Goal: Information Seeking & Learning: Check status

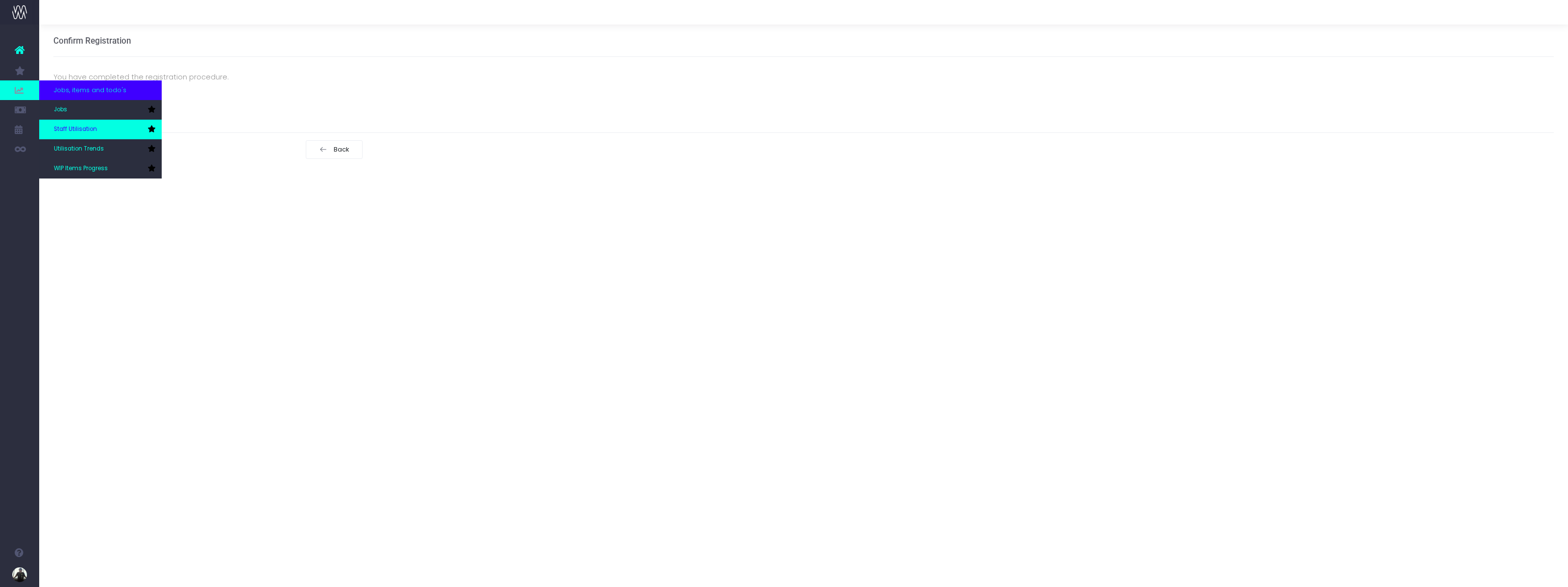
click at [84, 121] on link "Staff Utilisation" at bounding box center [100, 129] width 122 height 19
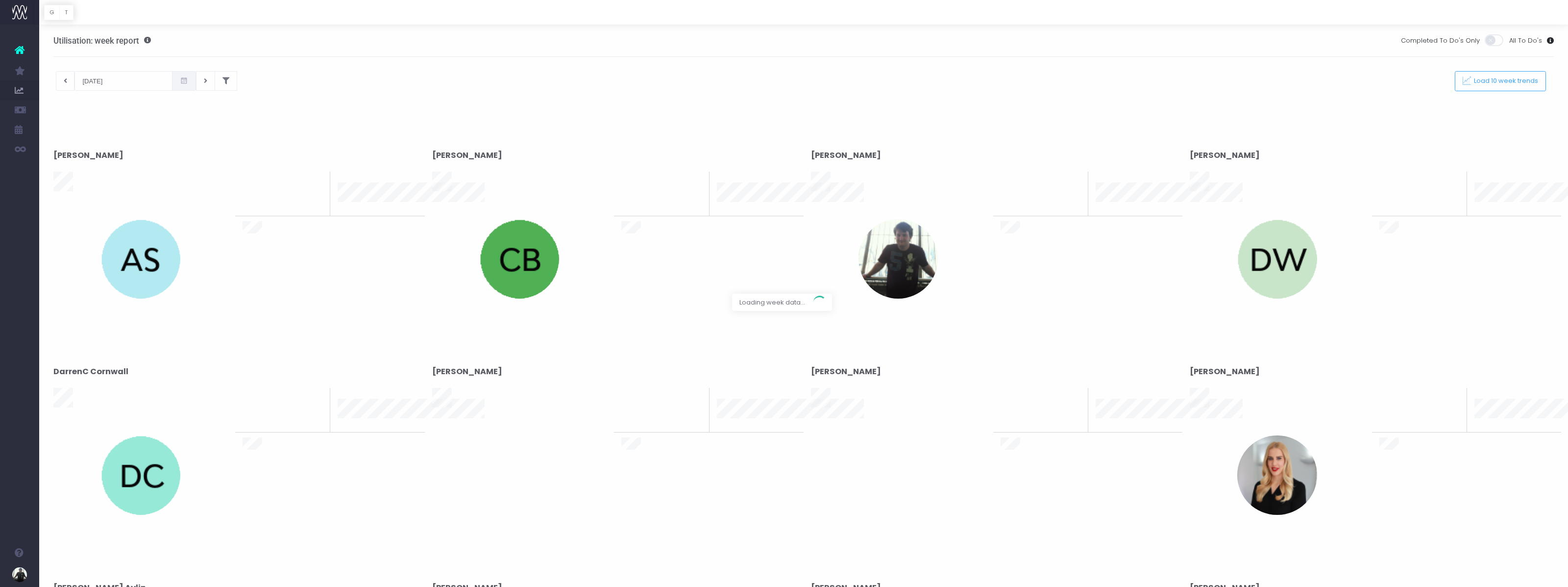
click at [63, 82] on div at bounding box center [784, 294] width 1568 height 587
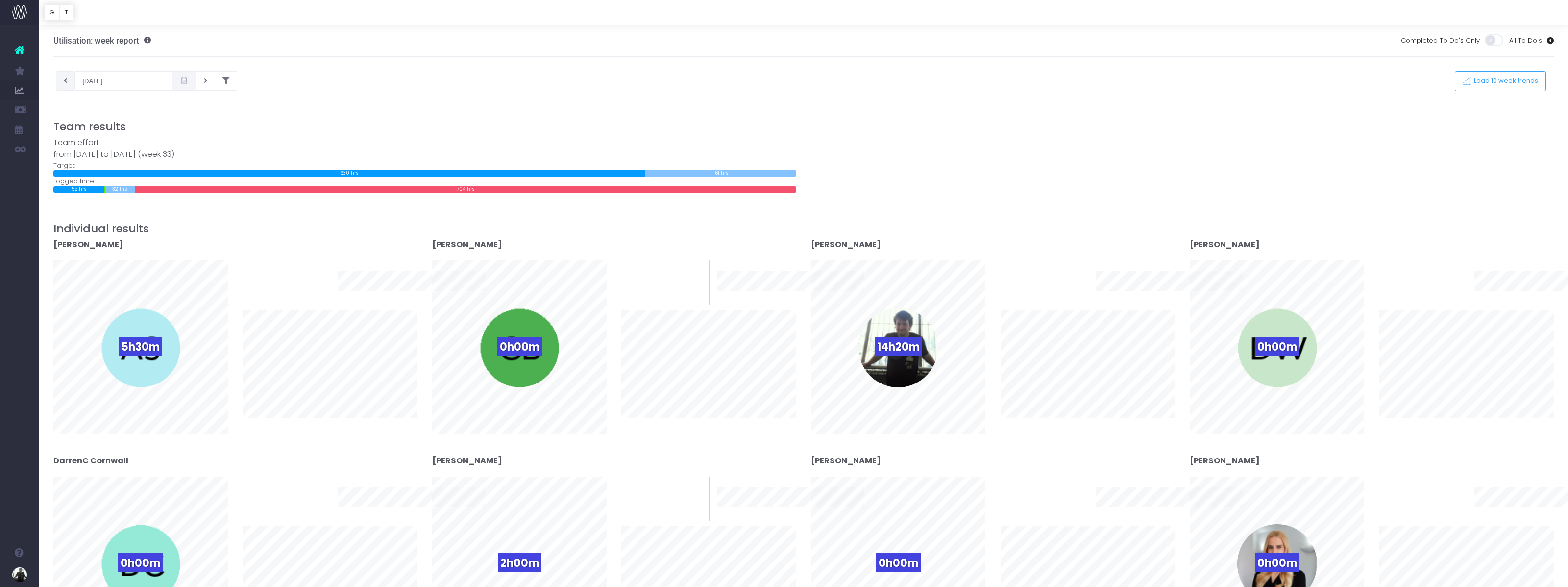
click at [68, 79] on button at bounding box center [65, 81] width 19 height 19
type input "[DATE]"
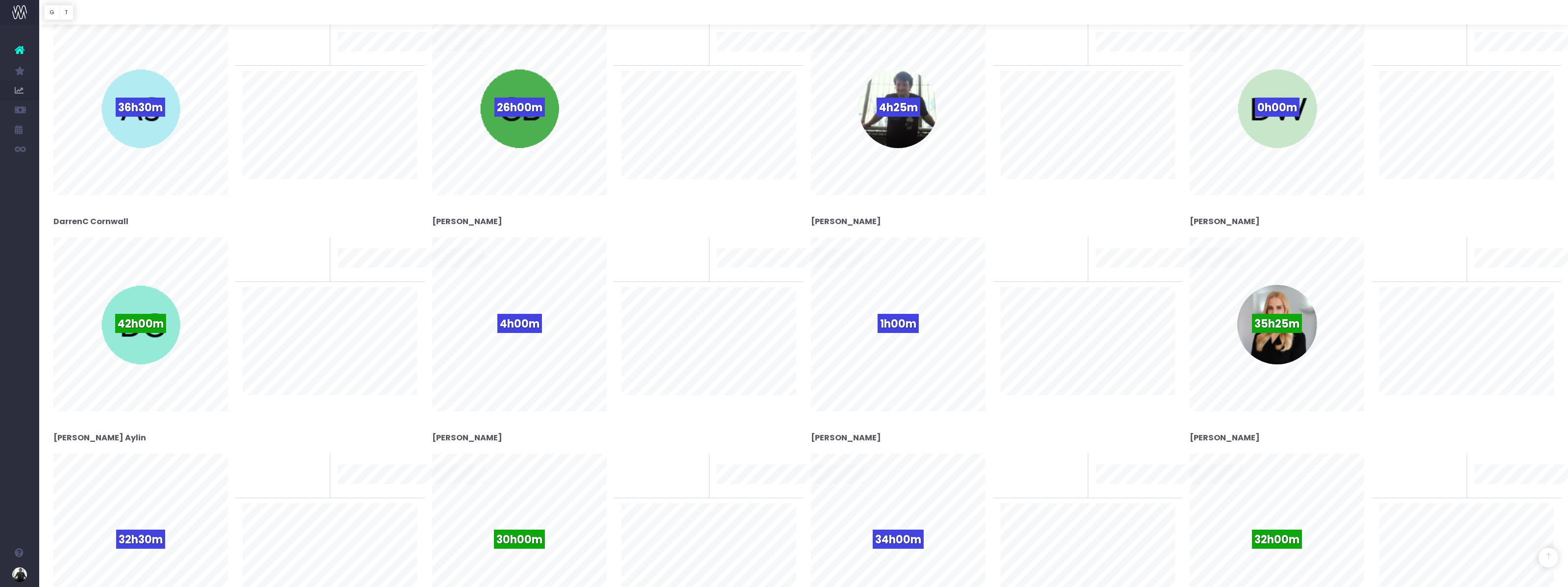
scroll to position [246, 0]
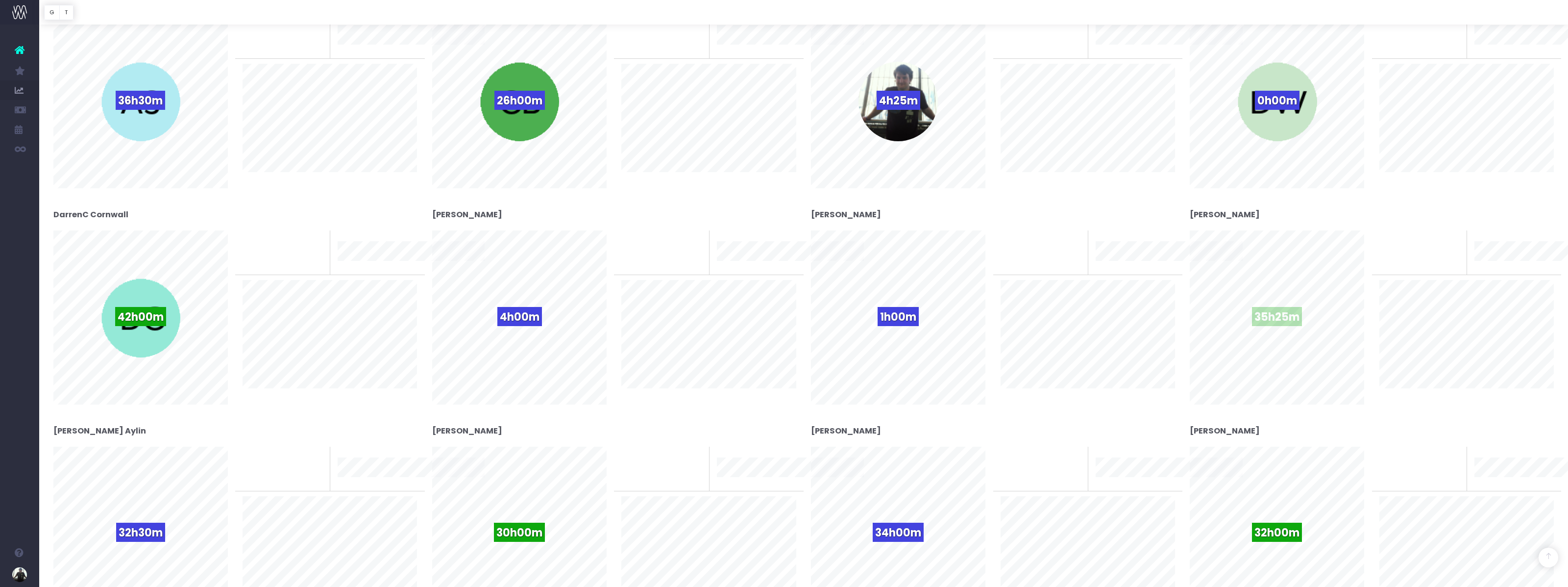
click at [1270, 308] on span "35h25m" at bounding box center [1277, 316] width 50 height 19
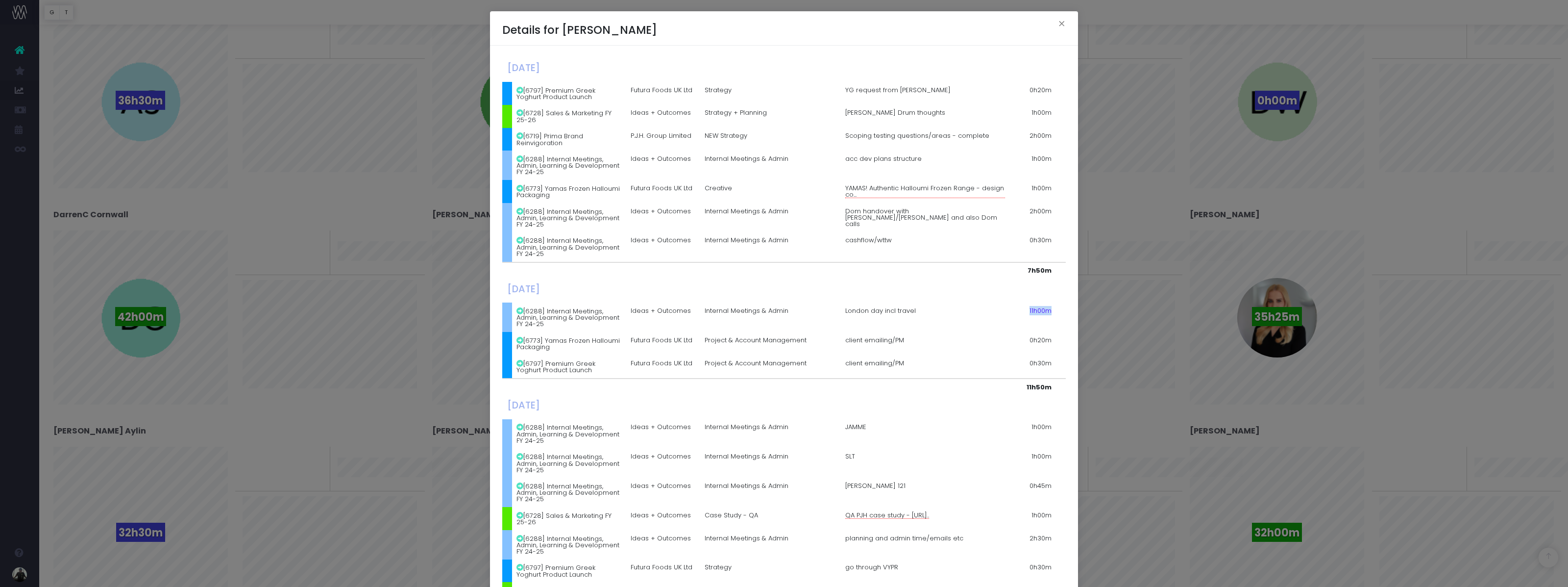
drag, startPoint x: 1028, startPoint y: 298, endPoint x: 1054, endPoint y: 298, distance: 26.0
click at [1054, 303] on td "11h00m" at bounding box center [1033, 317] width 46 height 29
click at [846, 303] on td "London day incl travel" at bounding box center [925, 317] width 169 height 29
click at [959, 303] on td "London day incl travel" at bounding box center [925, 317] width 169 height 29
drag, startPoint x: 933, startPoint y: 295, endPoint x: 778, endPoint y: 284, distance: 155.4
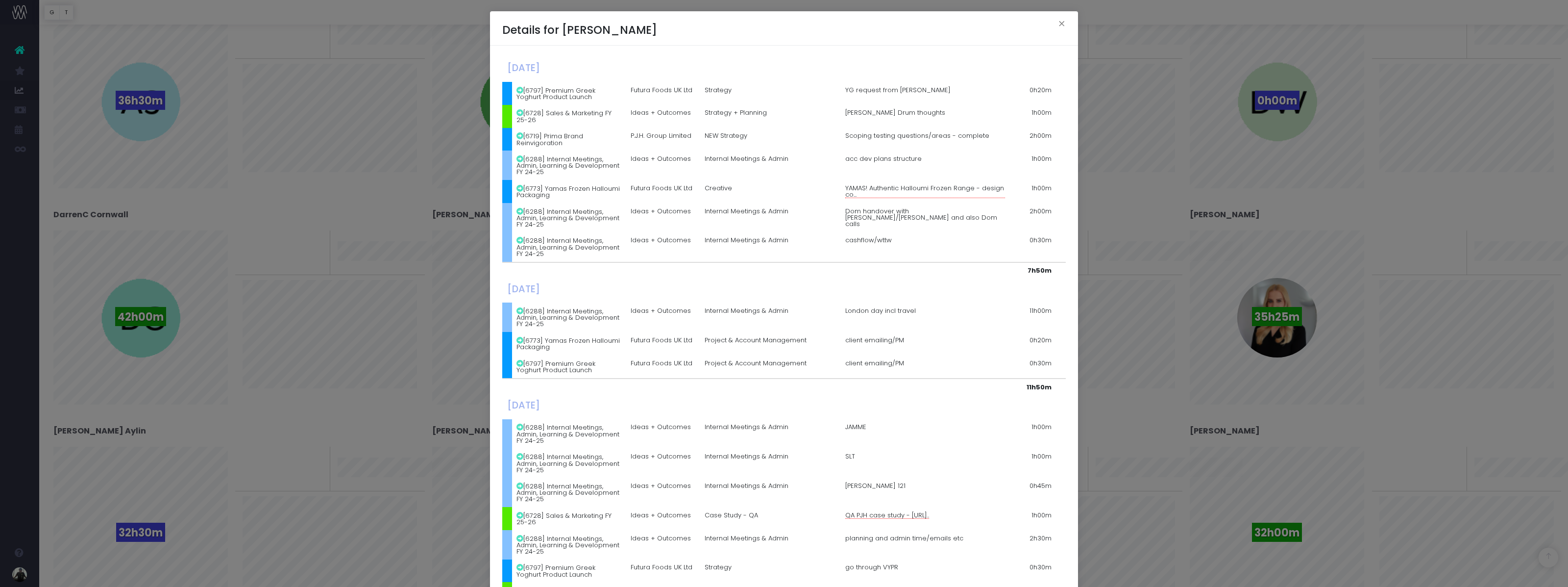
click at [778, 284] on tbody "[DATE] [6797] Premium Greek Yoghurt Product Launch Futura Foods UK Ltd Strategy…" at bounding box center [784, 533] width 564 height 950
click at [841, 303] on td "London day incl travel" at bounding box center [925, 317] width 169 height 29
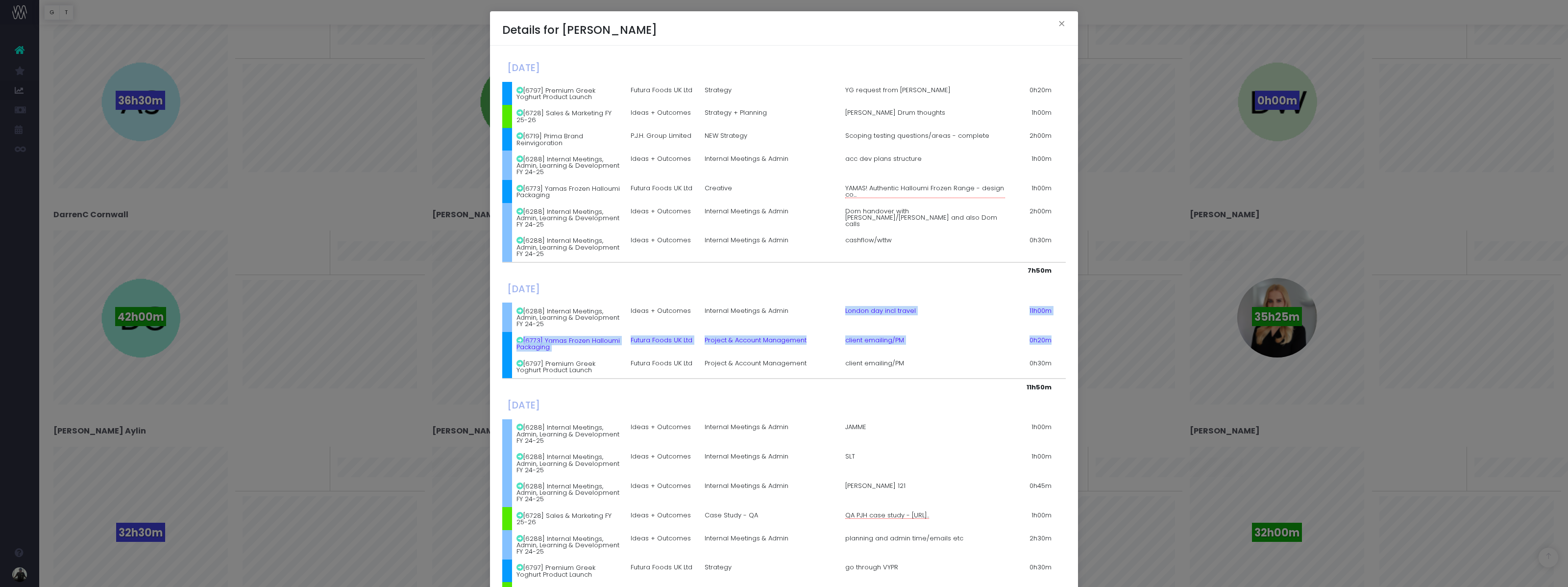
drag, startPoint x: 841, startPoint y: 294, endPoint x: 1055, endPoint y: 333, distance: 217.5
click at [1057, 332] on table "[DATE] [6797] Premium Greek Yoghurt Product Launch Futura Foods UK Ltd Strategy…" at bounding box center [784, 533] width 564 height 950
click at [1055, 333] on td "0h20m" at bounding box center [1033, 343] width 46 height 23
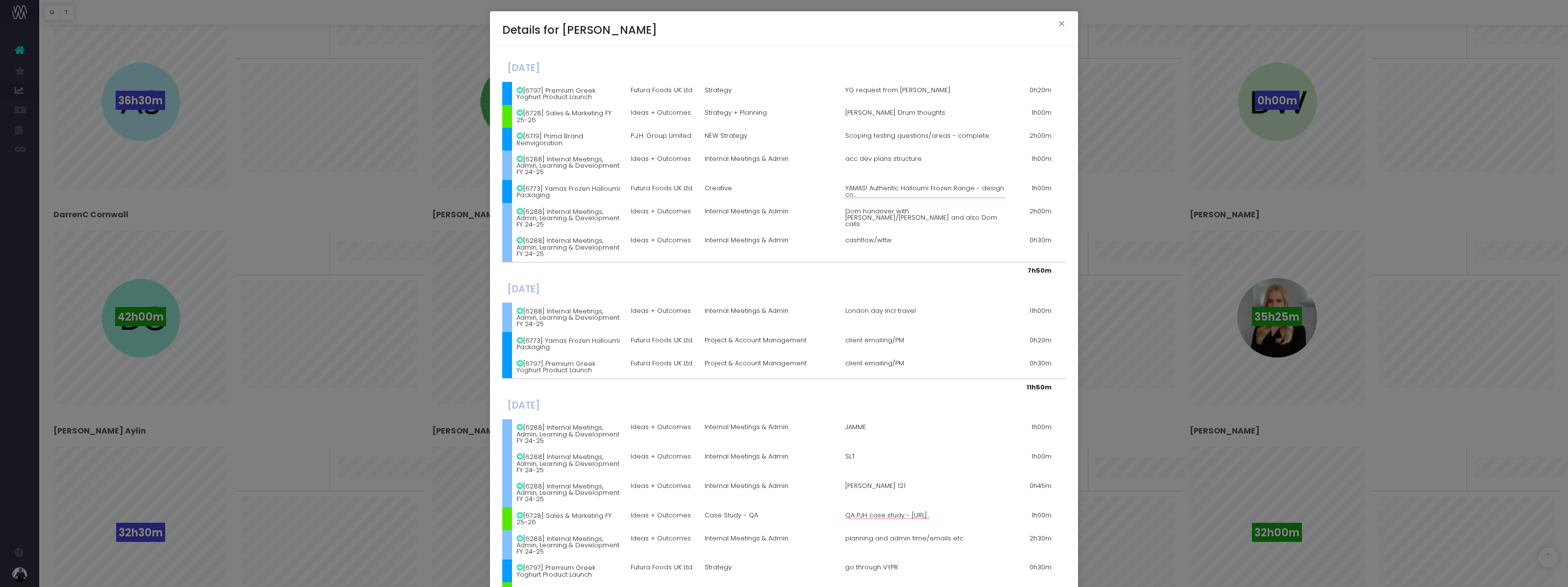
drag, startPoint x: 1059, startPoint y: 346, endPoint x: 610, endPoint y: 276, distance: 454.4
click at [610, 276] on table "[DATE] [6797] Premium Greek Yoghurt Product Launch Futura Foods UK Ltd Strategy…" at bounding box center [784, 533] width 564 height 950
click at [755, 283] on h4 "[DATE]" at bounding box center [671, 289] width 329 height 12
drag, startPoint x: 689, startPoint y: 283, endPoint x: 1006, endPoint y: 298, distance: 317.4
click at [1006, 298] on tbody "[DATE] [6797] Premium Greek Yoghurt Product Launch Futura Foods UK Ltd Strategy…" at bounding box center [784, 533] width 564 height 950
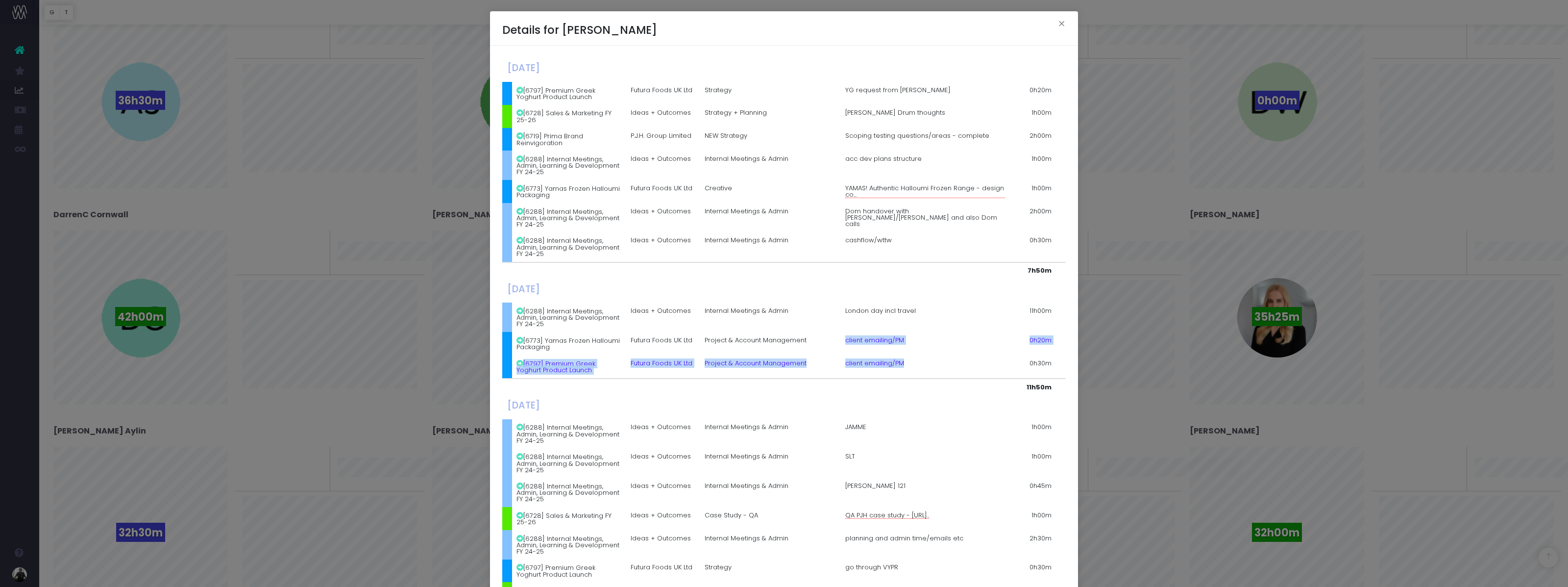
drag, startPoint x: 844, startPoint y: 312, endPoint x: 962, endPoint y: 351, distance: 124.3
click at [962, 351] on tbody "[DATE] [6797] Premium Greek Yoghurt Product Launch Futura Foods UK Ltd Strategy…" at bounding box center [784, 533] width 564 height 950
click at [1052, 355] on td "0h30m" at bounding box center [1033, 367] width 46 height 24
drag, startPoint x: 1057, startPoint y: 341, endPoint x: 559, endPoint y: 315, distance: 498.7
click at [559, 315] on table "[DATE] [6797] Premium Greek Yoghurt Product Launch Futura Foods UK Ltd Strategy…" at bounding box center [784, 533] width 564 height 950
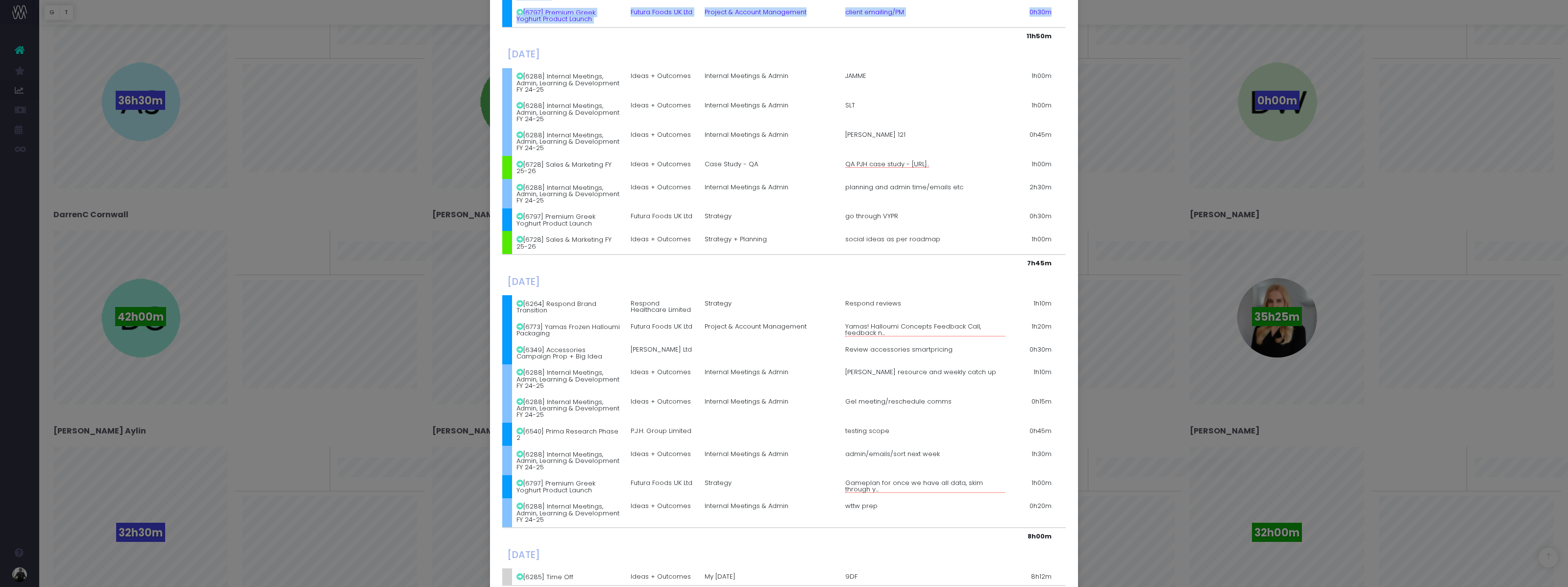
scroll to position [361, 0]
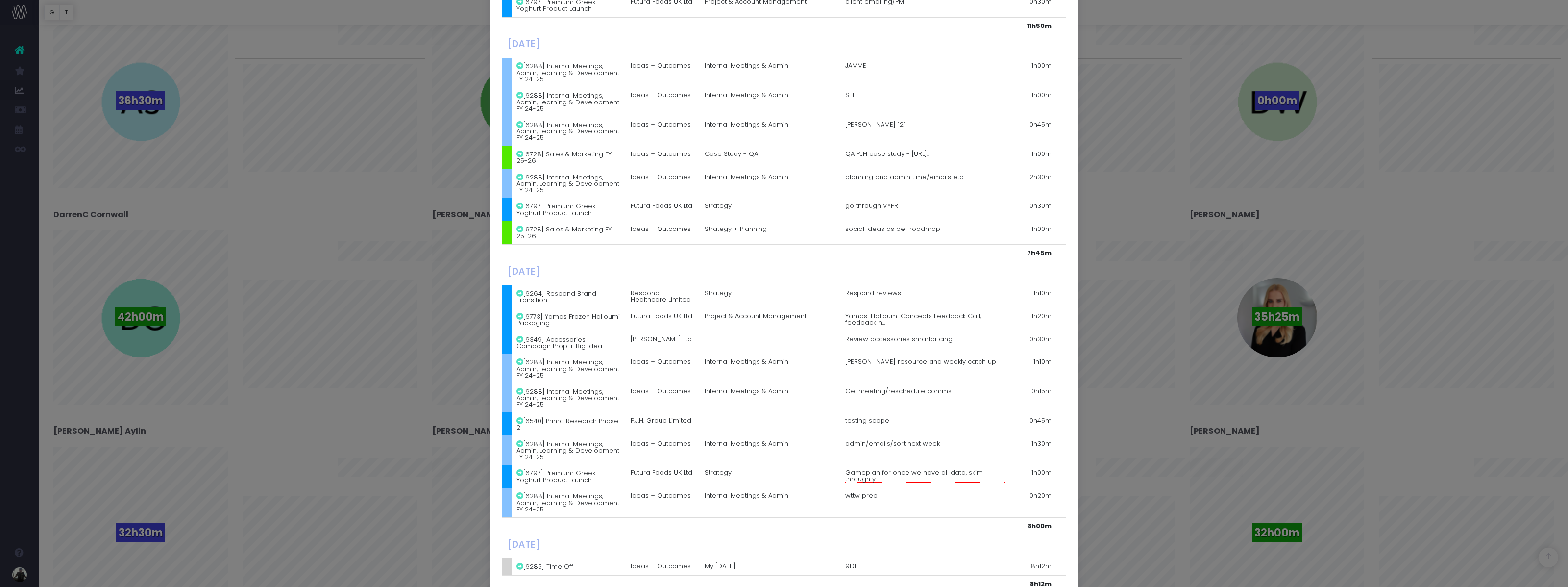
click at [844, 26] on table "[DATE] [6797] Premium Greek Yoghurt Product Launch Futura Foods UK Ltd Strategy…" at bounding box center [784, 172] width 564 height 950
drag, startPoint x: 844, startPoint y: 42, endPoint x: 883, endPoint y: 42, distance: 39.0
click at [883, 58] on td "JAMME" at bounding box center [925, 72] width 169 height 29
drag, startPoint x: 872, startPoint y: 45, endPoint x: 815, endPoint y: 46, distance: 57.0
click at [819, 58] on tr "[6288] Internal Meetings, Admin, Learning & Development FY 24-25 Ideas + Outcom…" at bounding box center [784, 72] width 564 height 29
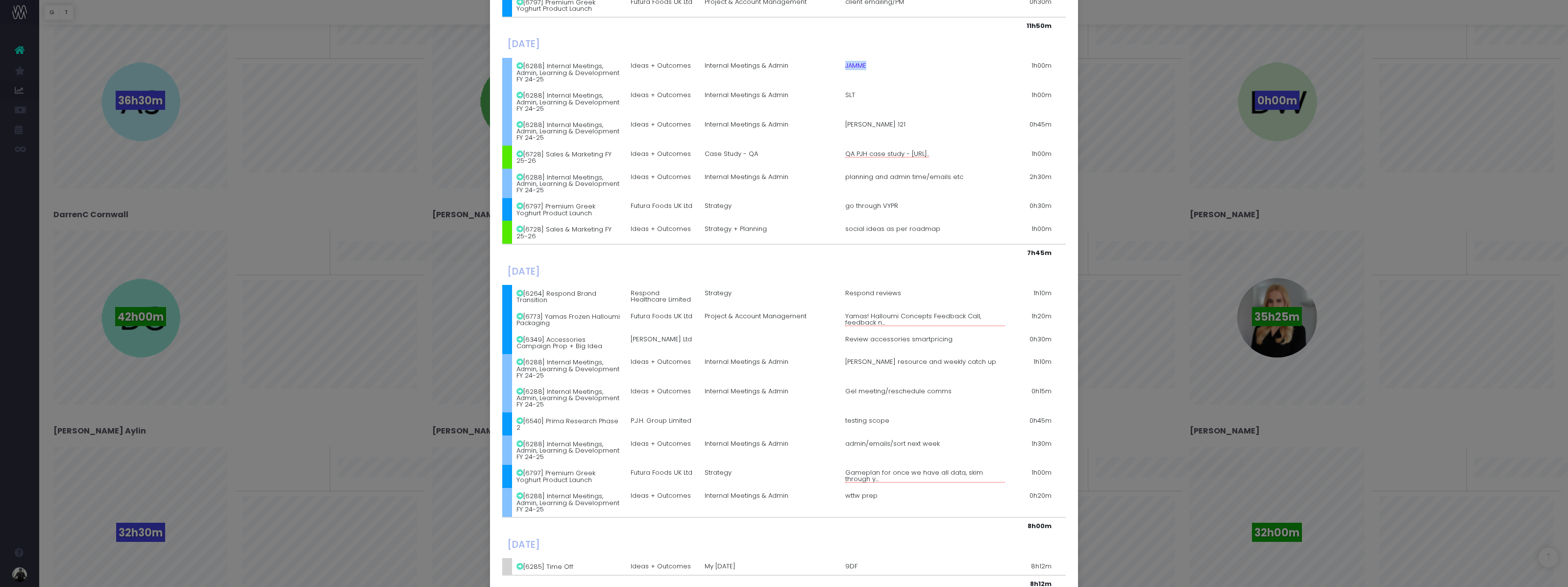
copy tr "JAMME"
